Goal: Task Accomplishment & Management: Manage account settings

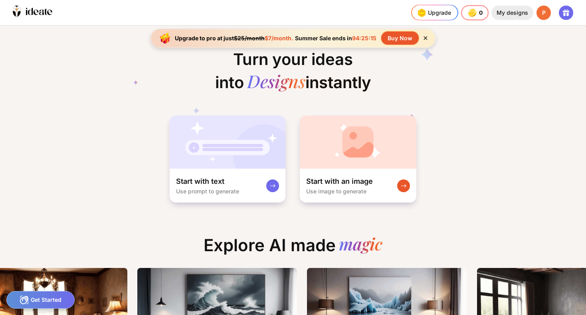
click at [516, 13] on div "My designs" at bounding box center [512, 13] width 42 height 14
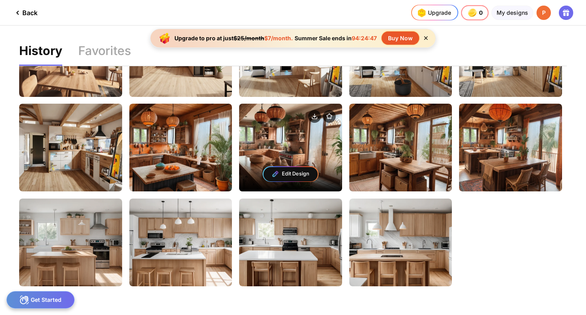
click at [294, 138] on div "Edit Design" at bounding box center [290, 148] width 103 height 88
click at [295, 147] on div "Edit Design" at bounding box center [290, 148] width 103 height 88
click at [291, 173] on div "Edit Design" at bounding box center [290, 174] width 54 height 14
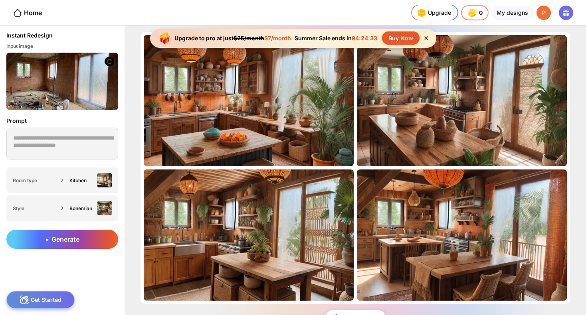
click at [429, 38] on icon at bounding box center [426, 38] width 7 height 7
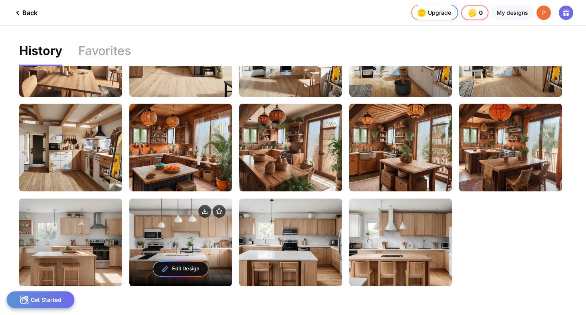
scroll to position [253, 0]
click at [155, 249] on div "Edit Design" at bounding box center [180, 243] width 103 height 88
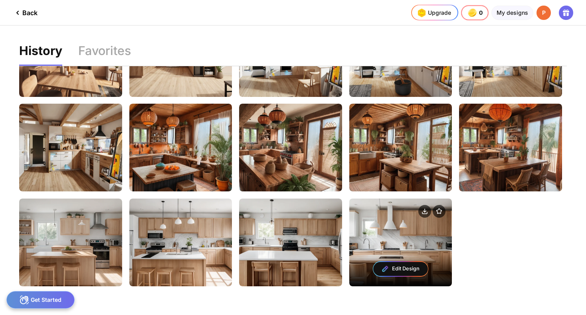
click at [370, 241] on div "Edit Design" at bounding box center [400, 243] width 103 height 88
click at [395, 268] on div "Edit Design" at bounding box center [400, 269] width 54 height 14
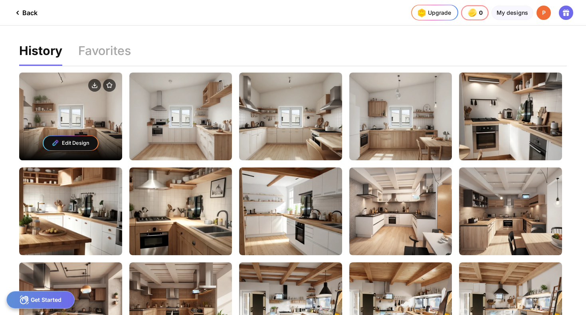
click at [81, 117] on div "Edit Design" at bounding box center [70, 117] width 103 height 88
click at [84, 143] on div "Edit Design" at bounding box center [71, 143] width 54 height 14
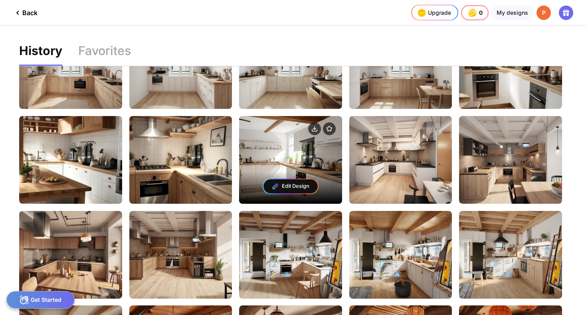
scroll to position [59, 0]
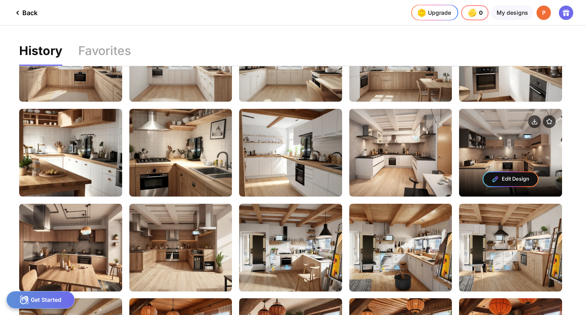
click at [505, 158] on div "Edit Design" at bounding box center [510, 153] width 103 height 88
click at [503, 178] on div "Edit Design" at bounding box center [510, 179] width 54 height 14
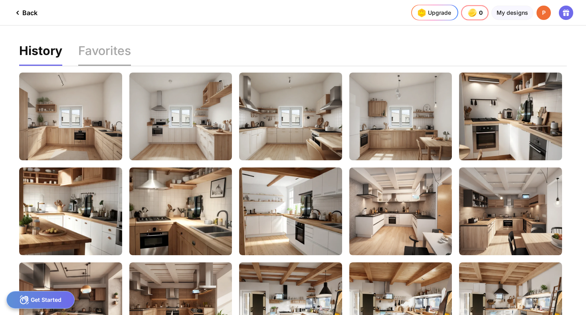
click at [91, 46] on div "Favorites" at bounding box center [104, 55] width 53 height 21
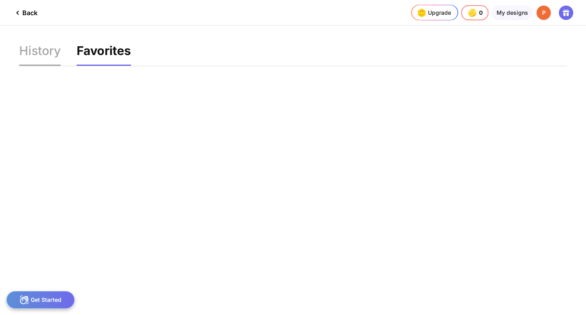
click at [45, 51] on div "History" at bounding box center [40, 55] width 42 height 21
